Goal: Task Accomplishment & Management: Use online tool/utility

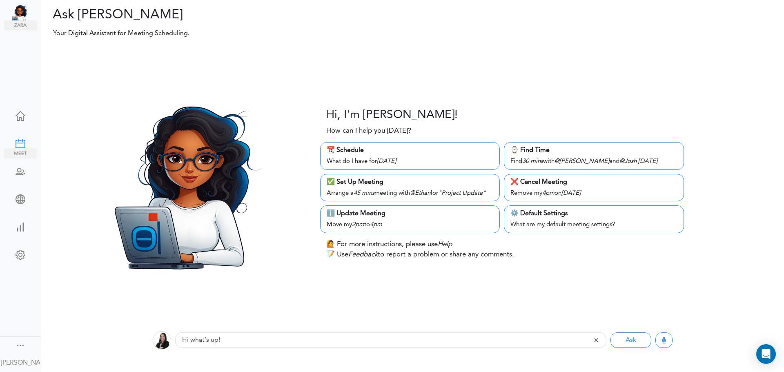
click at [16, 143] on div at bounding box center [20, 143] width 33 height 8
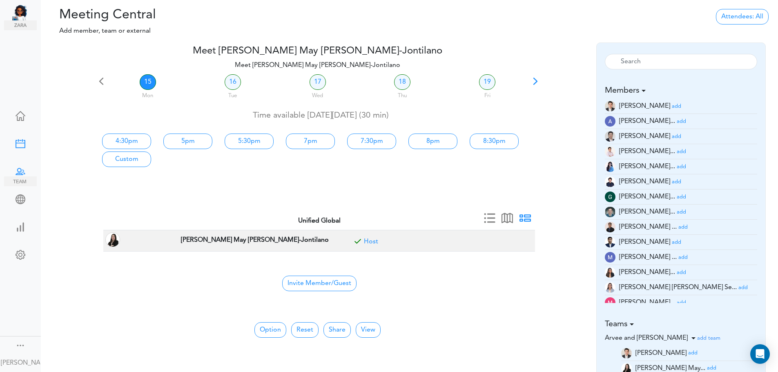
click at [20, 171] on div at bounding box center [20, 171] width 33 height 8
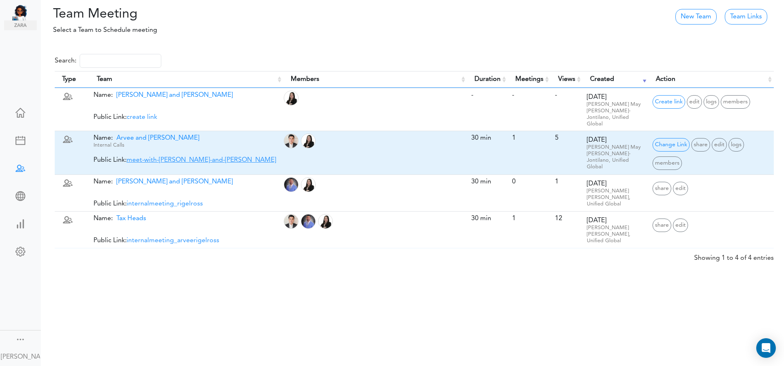
click at [137, 157] on link "meet-with-arvee-and-ross" at bounding box center [202, 160] width 150 height 7
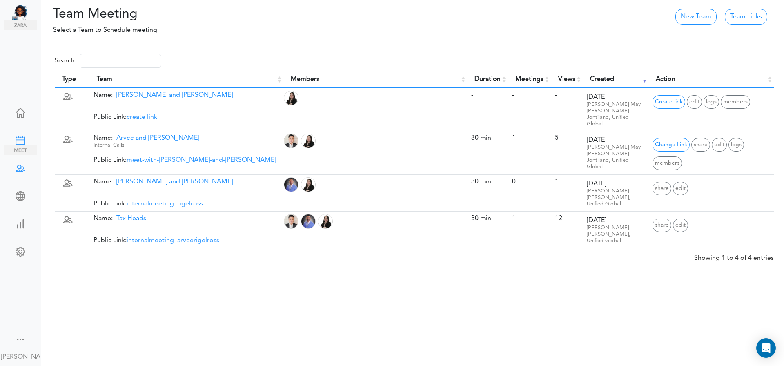
click at [10, 136] on div at bounding box center [20, 140] width 33 height 8
click at [16, 108] on div at bounding box center [20, 112] width 33 height 8
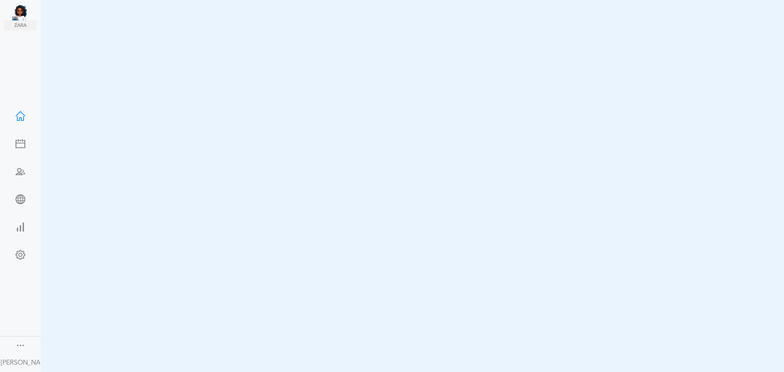
click at [18, 194] on div at bounding box center [20, 198] width 33 height 8
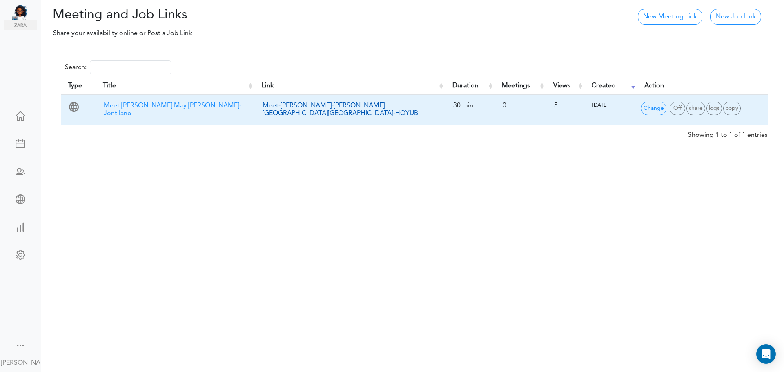
click at [344, 109] on link "Meet-Rosselle-May-Mendoza-Jontilano-HQYUB" at bounding box center [341, 110] width 156 height 14
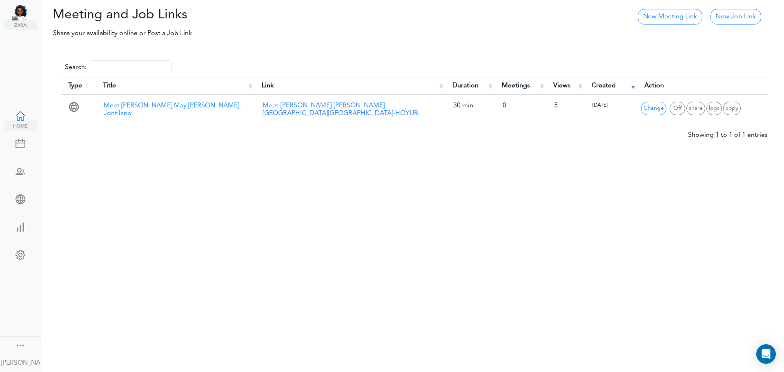
click at [19, 116] on div at bounding box center [20, 115] width 33 height 8
click at [15, 143] on div at bounding box center [20, 143] width 33 height 8
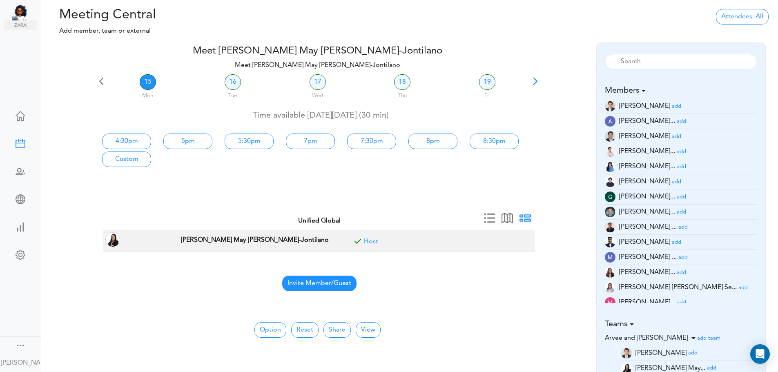
click at [345, 286] on span "Invite Member/Guest" at bounding box center [319, 284] width 74 height 16
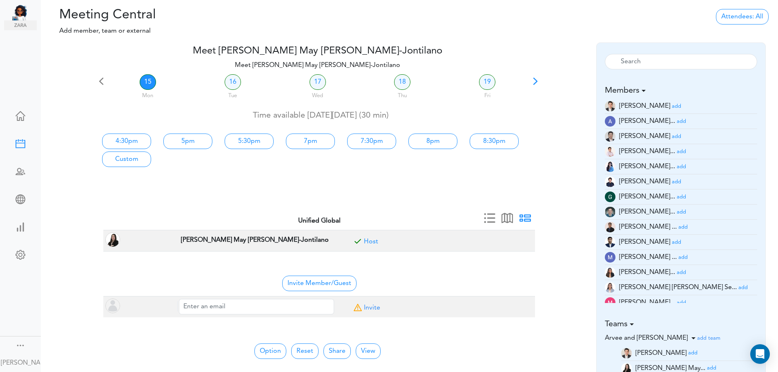
click at [365, 347] on button "View" at bounding box center [368, 352] width 25 height 16
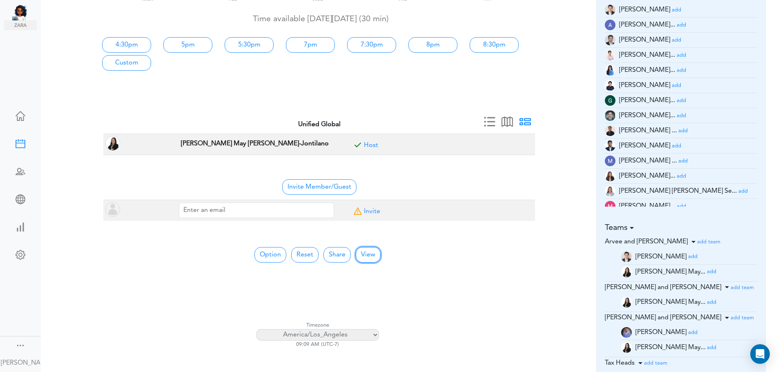
scroll to position [82, 0]
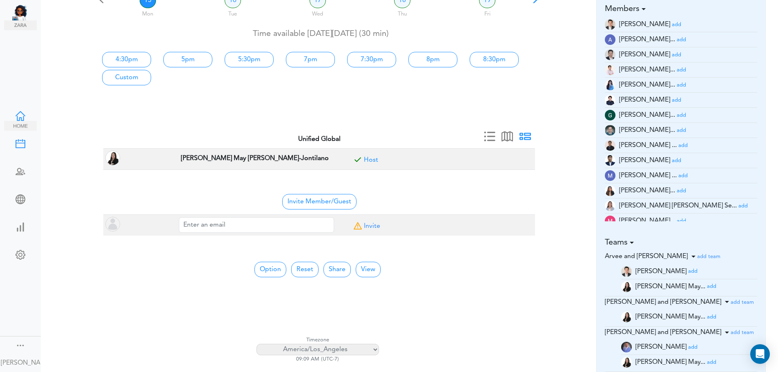
click at [18, 122] on img at bounding box center [20, 126] width 33 height 10
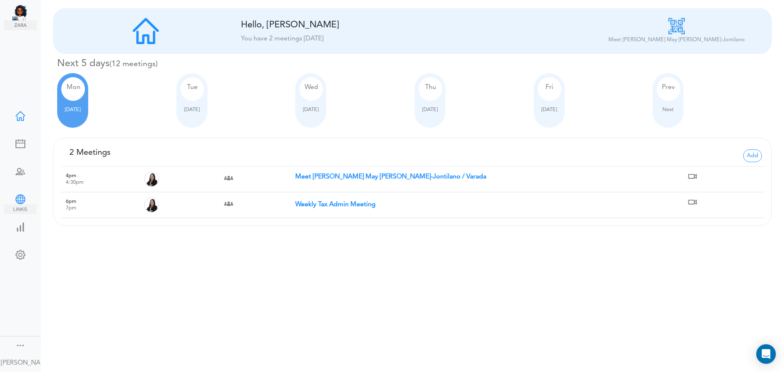
click at [25, 194] on div at bounding box center [20, 198] width 33 height 8
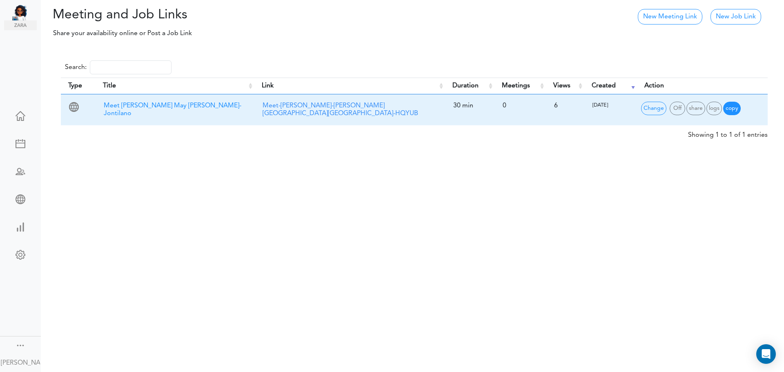
click at [732, 108] on span "copy" at bounding box center [732, 108] width 18 height 13
type input "Copy of Meet Rosselle May Mendoza-Jontilano"
type input "2lzn08ce"
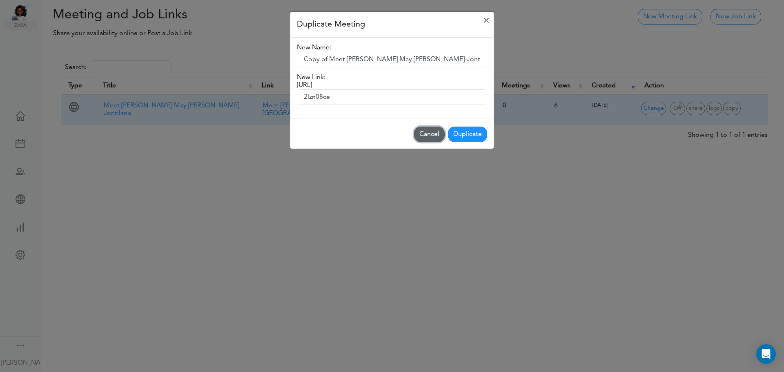
click at [424, 133] on button "Cancel" at bounding box center [429, 135] width 31 height 16
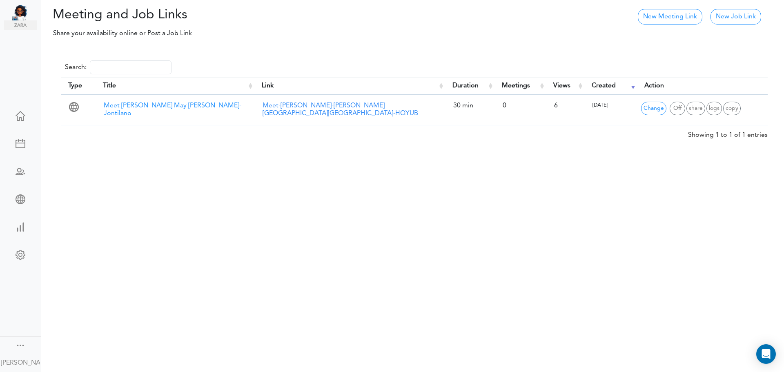
click at [300, 205] on div "Meeting and Job Links Processing... Please wait. New Meeting Link New Job Link …" at bounding box center [392, 186] width 784 height 372
click at [12, 113] on div at bounding box center [20, 115] width 33 height 8
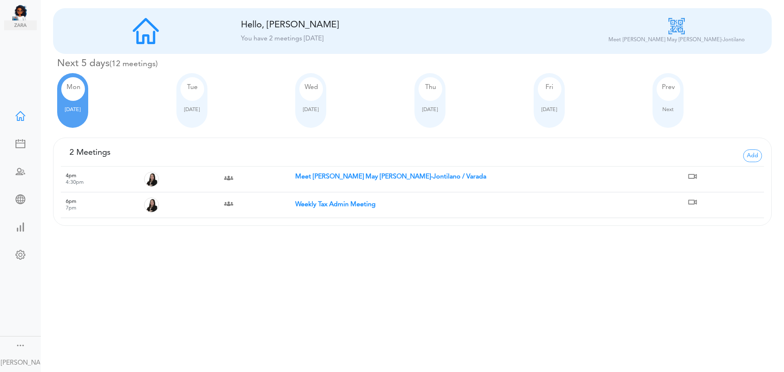
click at [182, 116] on div "[DATE]" at bounding box center [191, 100] width 31 height 55
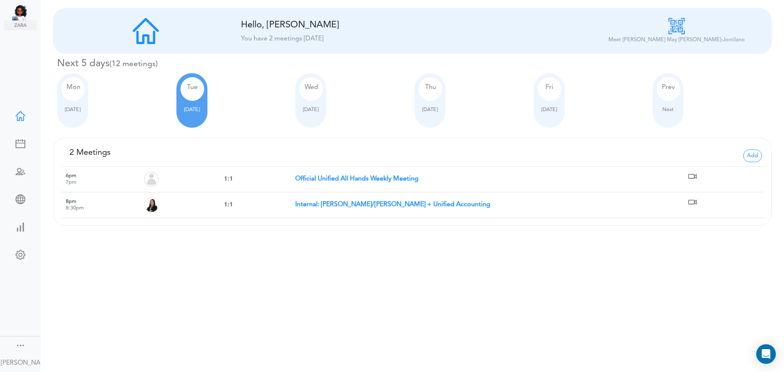
click at [306, 110] on span "Sep 17" at bounding box center [311, 109] width 16 height 5
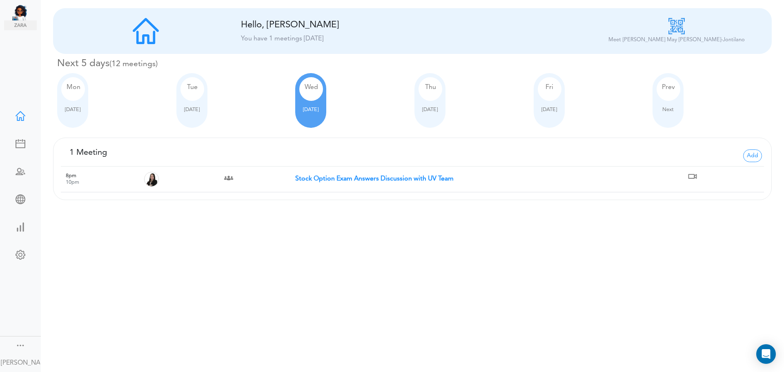
click at [428, 120] on div "Thu Sep 18" at bounding box center [430, 100] width 31 height 55
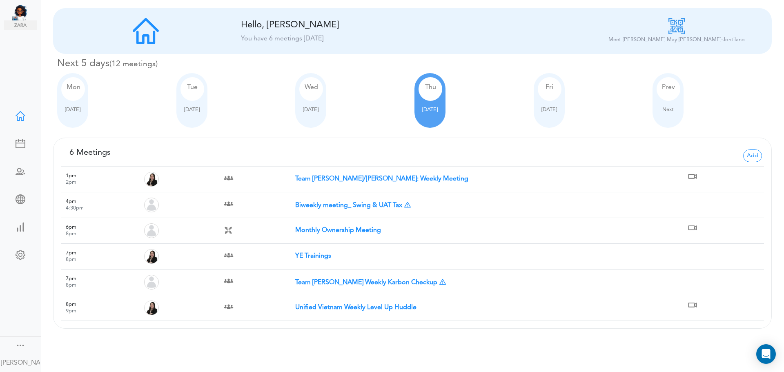
click at [548, 123] on div "Fri Sep 19" at bounding box center [549, 100] width 31 height 55
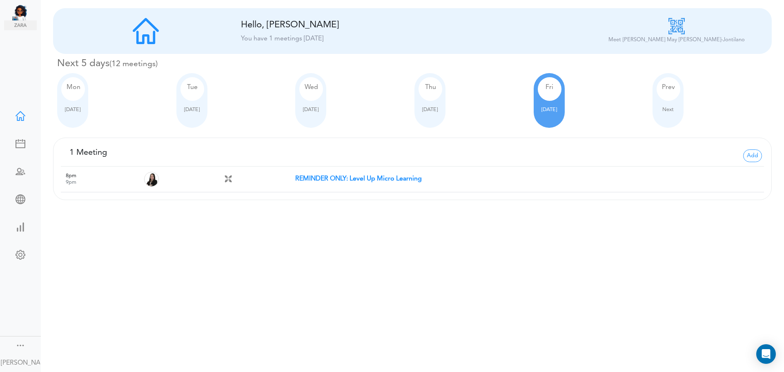
click at [663, 114] on div "Prev Next" at bounding box center [668, 100] width 31 height 55
click at [663, 108] on span "Next" at bounding box center [668, 109] width 11 height 5
type input "7"
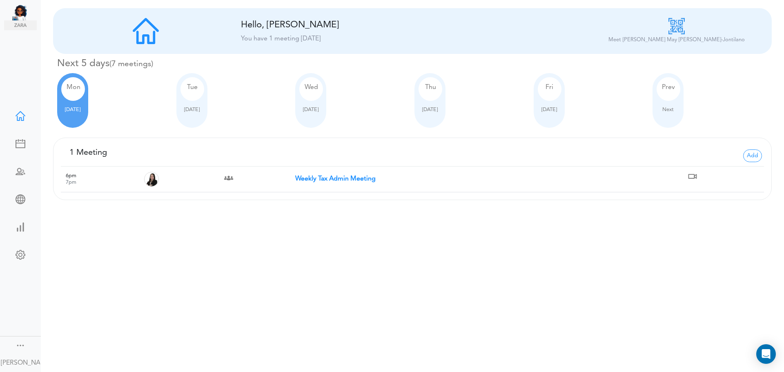
click at [193, 120] on div "[DATE]" at bounding box center [191, 100] width 31 height 55
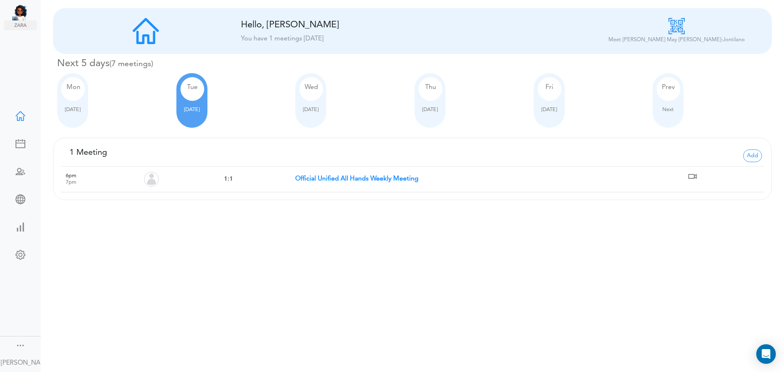
click at [319, 115] on div "[DATE]" at bounding box center [310, 100] width 31 height 55
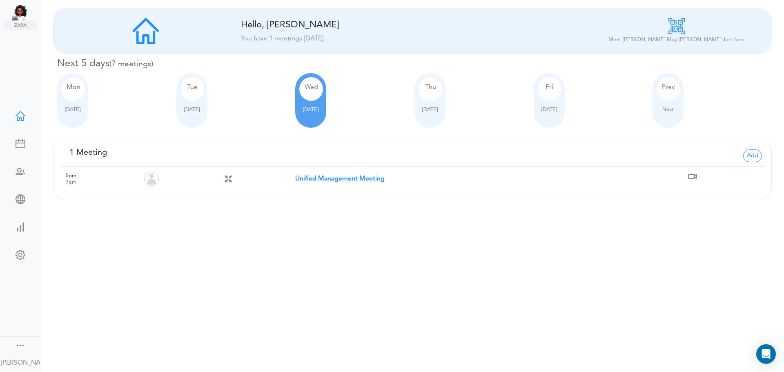
click at [81, 101] on div at bounding box center [72, 103] width 23 height 5
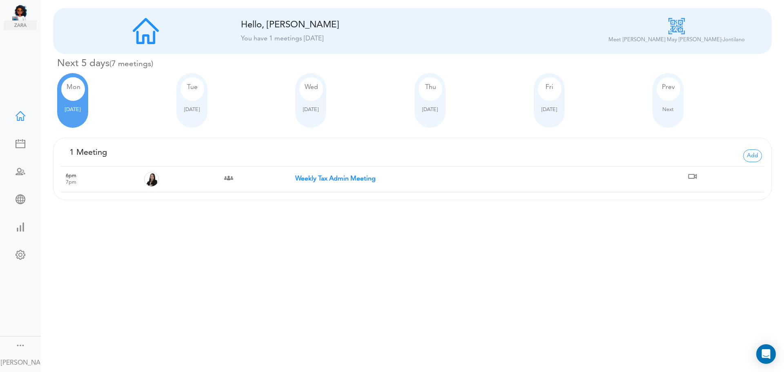
click at [209, 98] on div "Tue Sep 23" at bounding box center [235, 100] width 119 height 55
click at [189, 100] on div "Tue" at bounding box center [193, 89] width 24 height 24
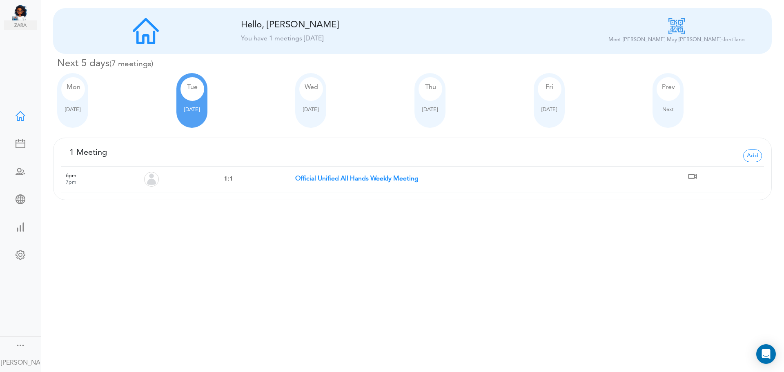
click at [308, 105] on div at bounding box center [310, 103] width 23 height 5
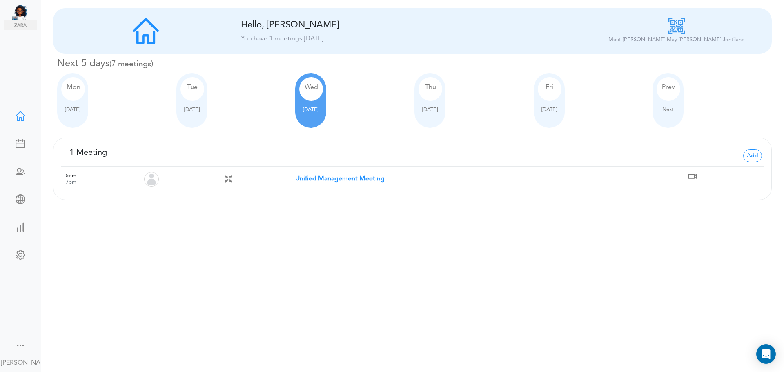
click at [77, 105] on div at bounding box center [72, 103] width 23 height 5
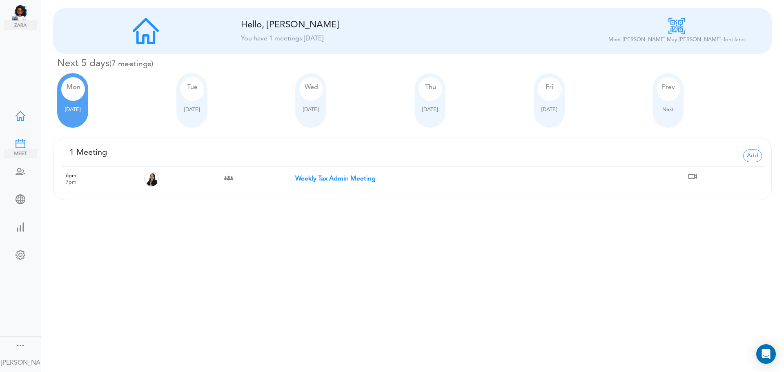
click at [18, 143] on div at bounding box center [20, 143] width 33 height 8
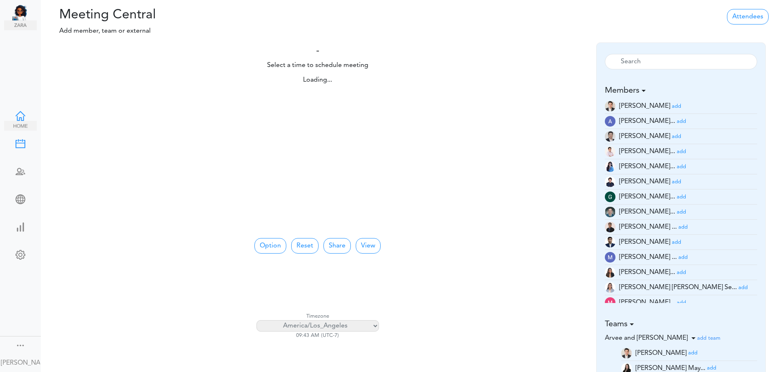
click at [20, 116] on div at bounding box center [20, 115] width 33 height 8
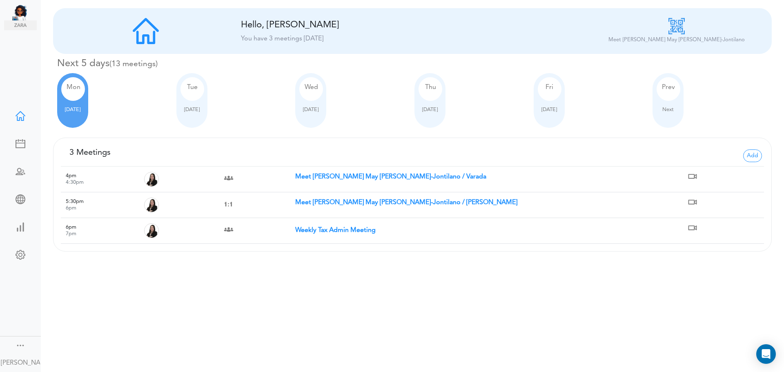
click at [220, 303] on div "Processing... Please wait. New Meeting Hello, [PERSON_NAME] You have 3 meetings…" at bounding box center [392, 186] width 784 height 372
